Goal: Task Accomplishment & Management: Manage account settings

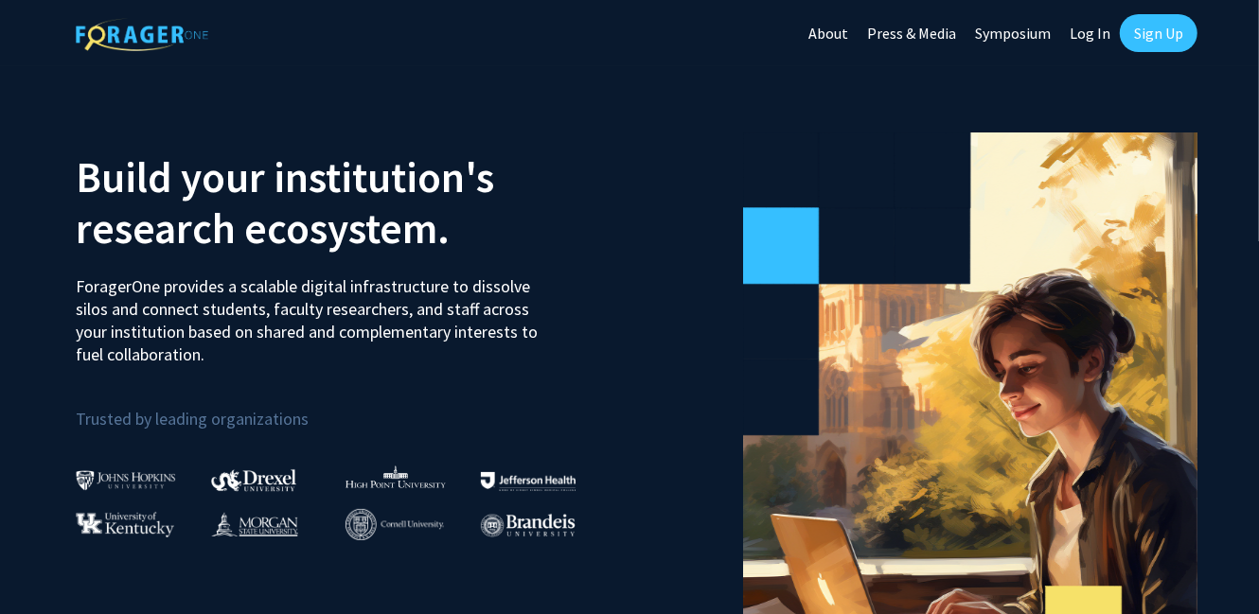
click at [1160, 33] on link "Sign Up" at bounding box center [1158, 33] width 78 height 38
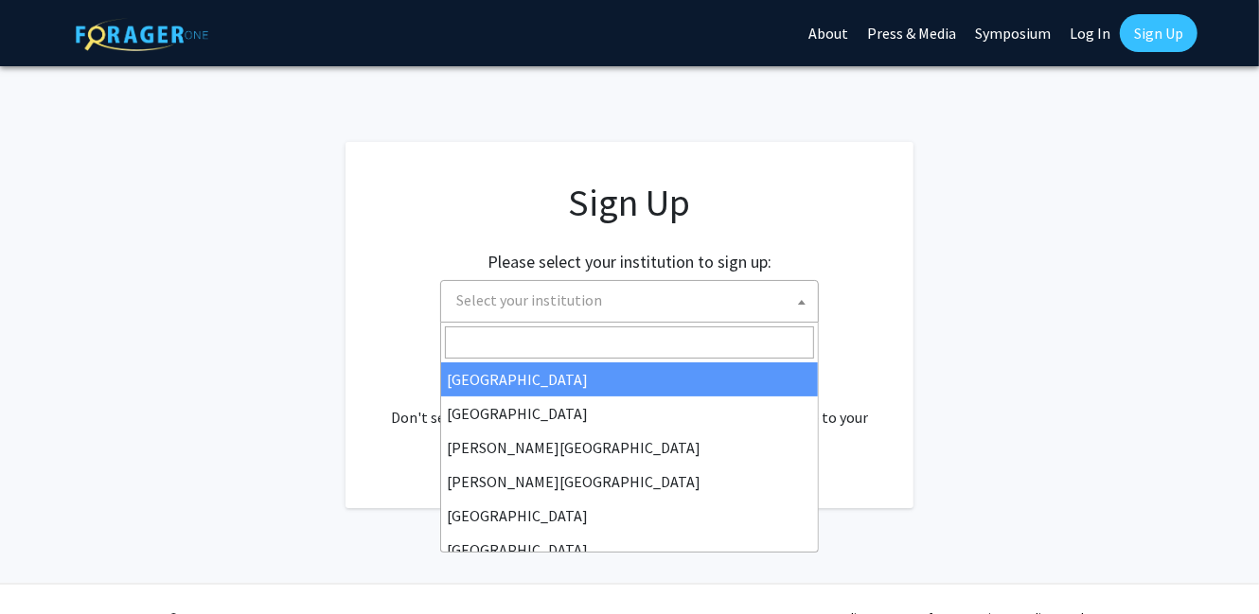
click at [677, 294] on span "Select your institution" at bounding box center [633, 300] width 369 height 39
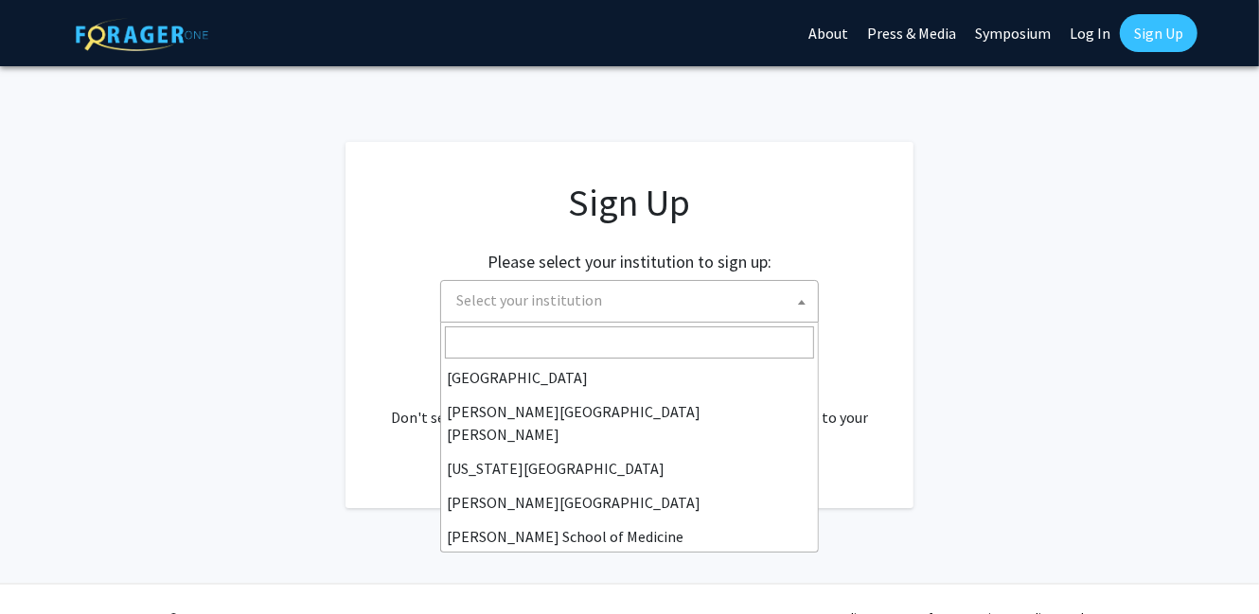
scroll to position [662, 0]
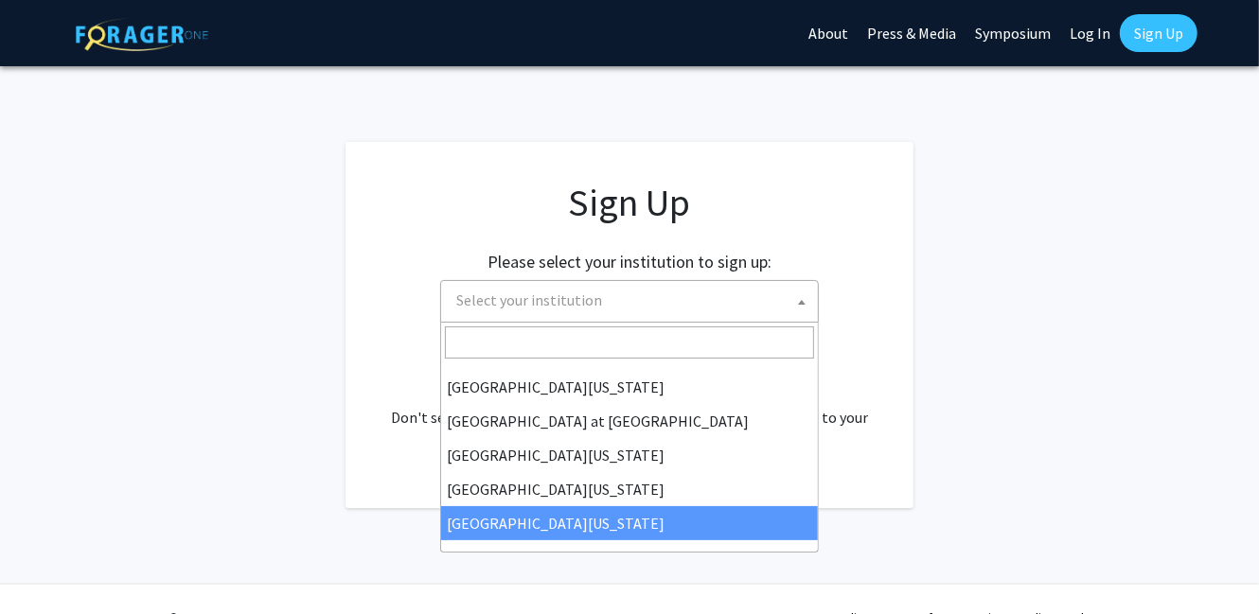
select select "33"
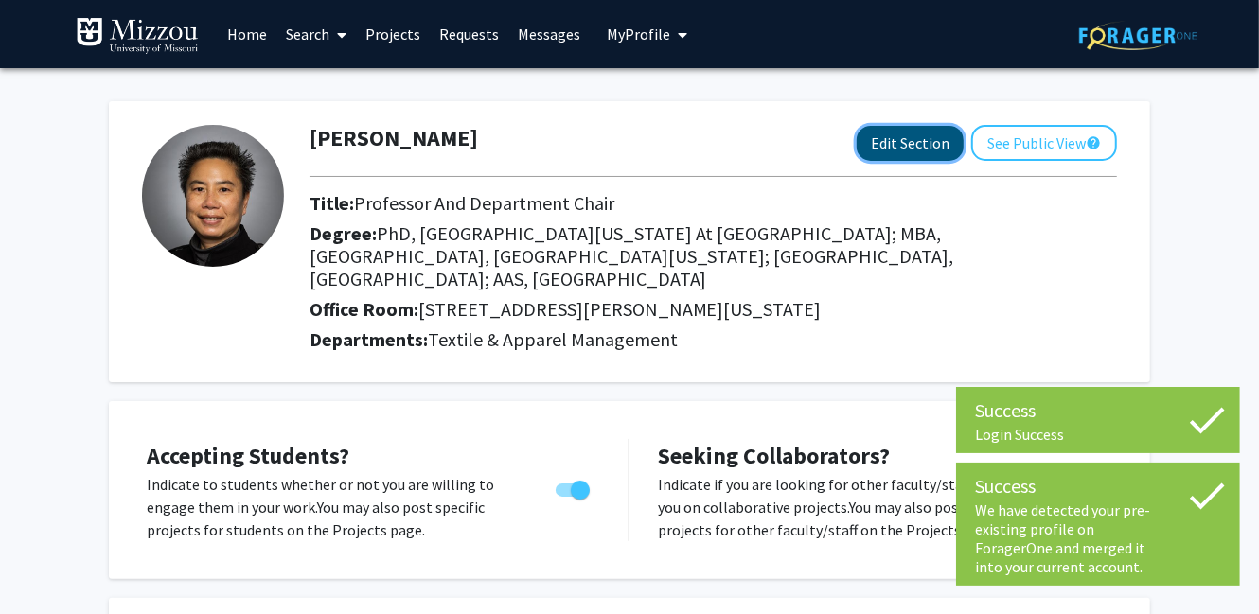
click at [905, 152] on button "Edit Section" at bounding box center [909, 143] width 107 height 35
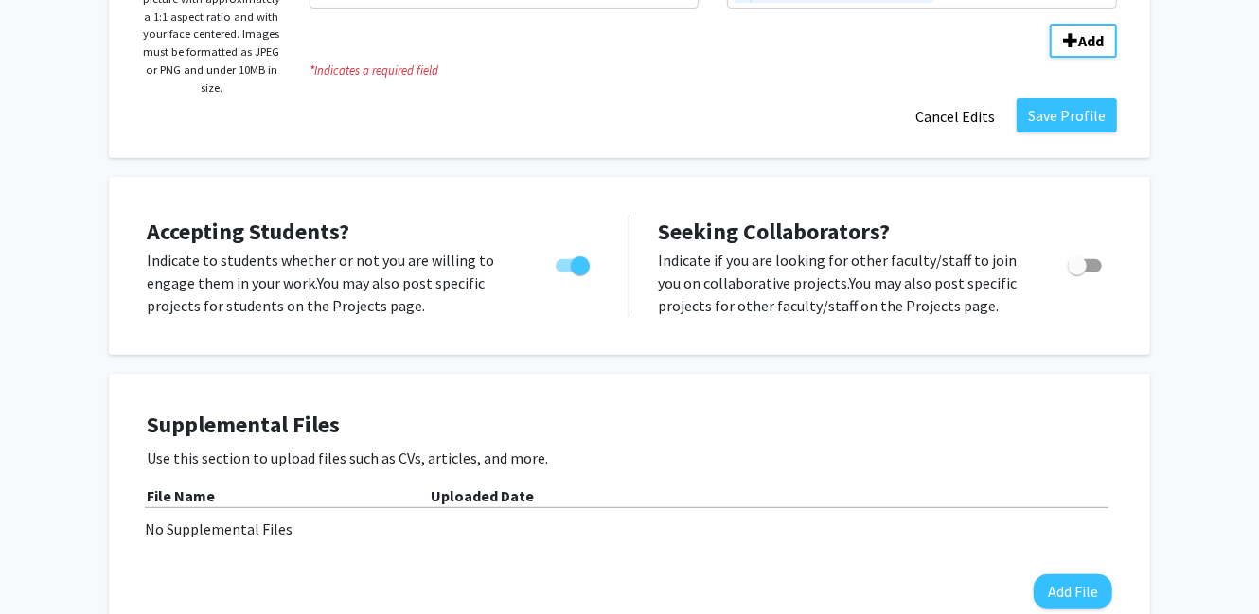
scroll to position [473, 0]
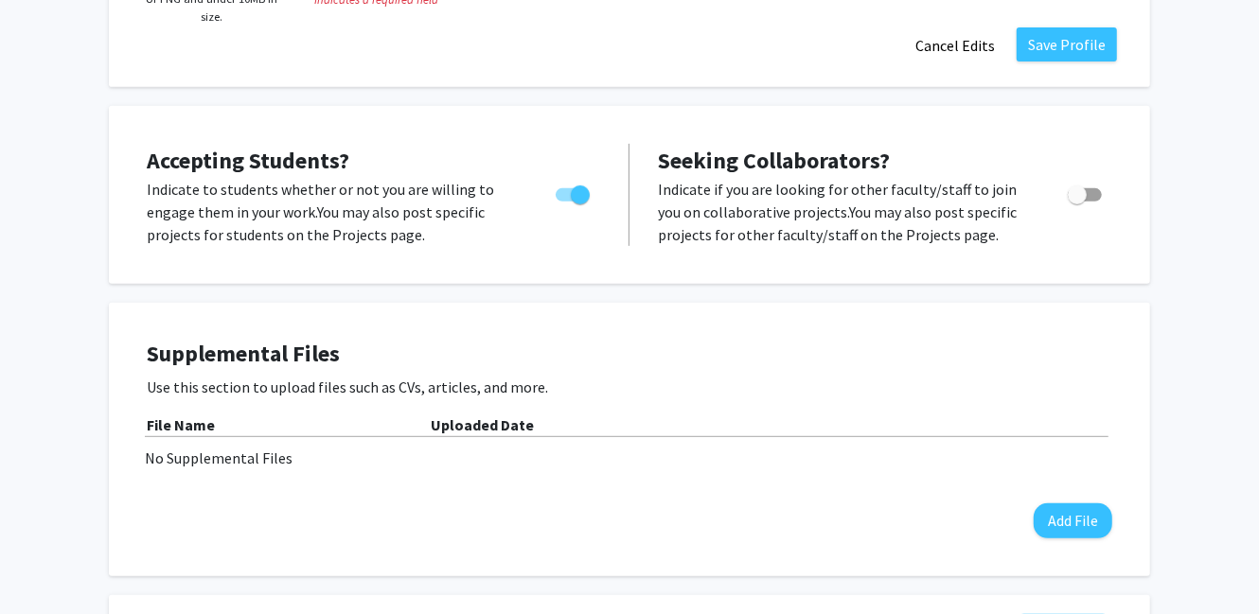
click at [564, 190] on span "Toggle" at bounding box center [572, 194] width 34 height 13
click at [564, 202] on input "Would you like to permit student requests?" at bounding box center [564, 202] width 1 height 1
checkbox input "false"
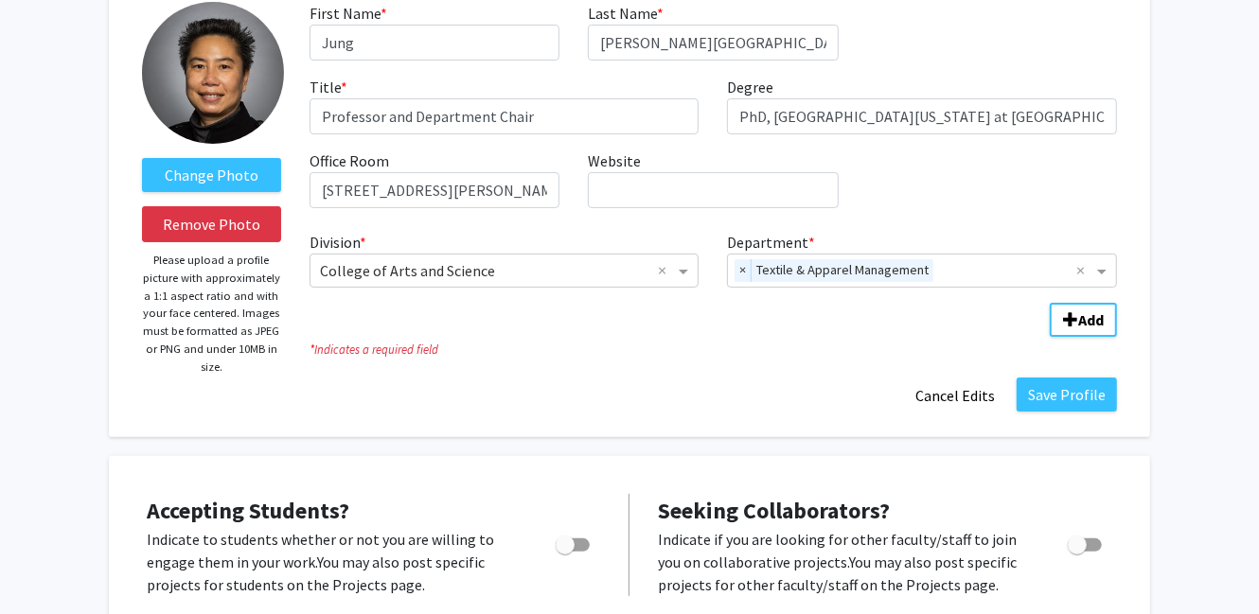
scroll to position [0, 0]
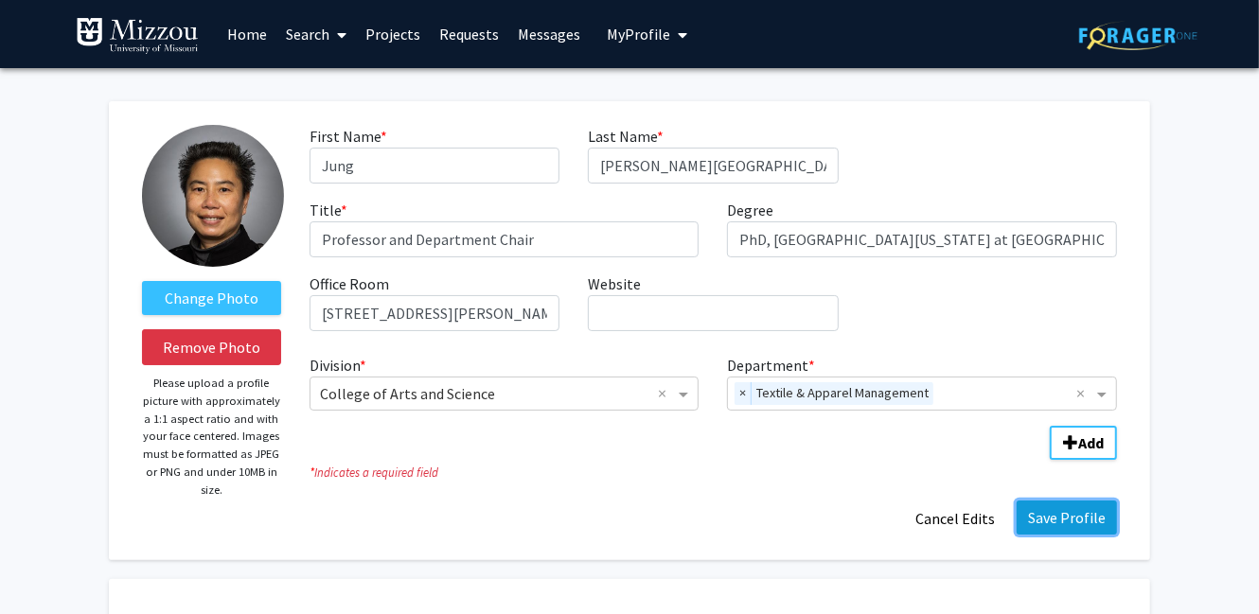
click at [1094, 520] on button "Save Profile" at bounding box center [1066, 518] width 100 height 34
